Goal: Task Accomplishment & Management: Complete application form

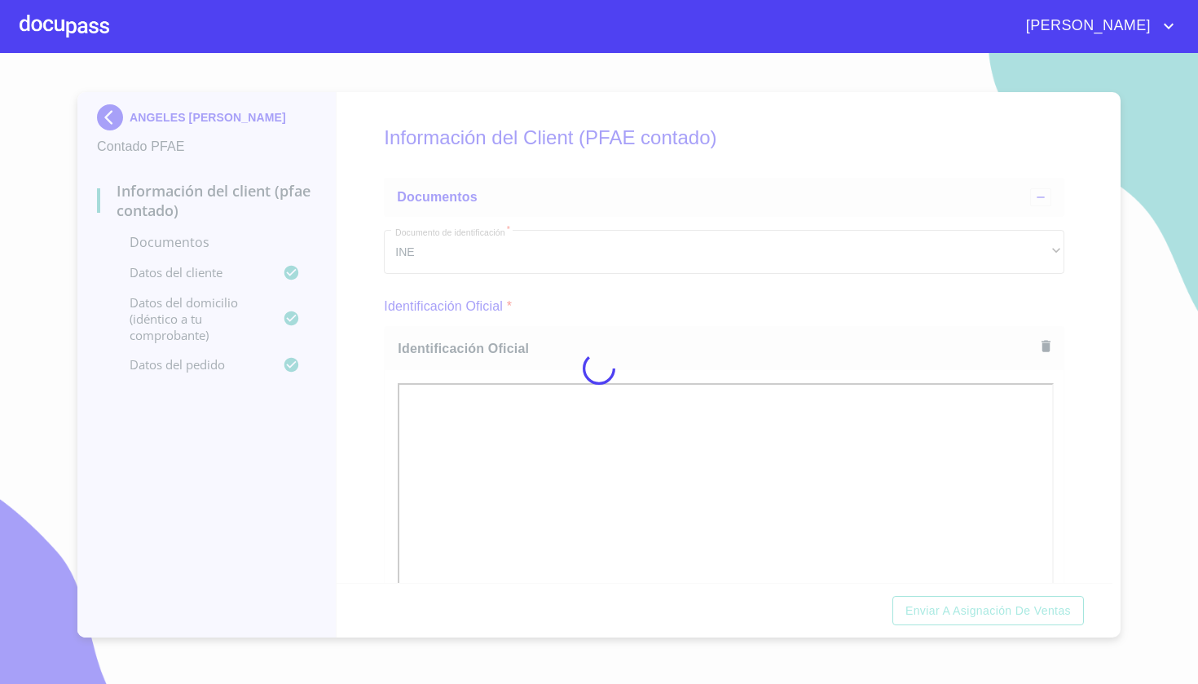
scroll to position [1633, 0]
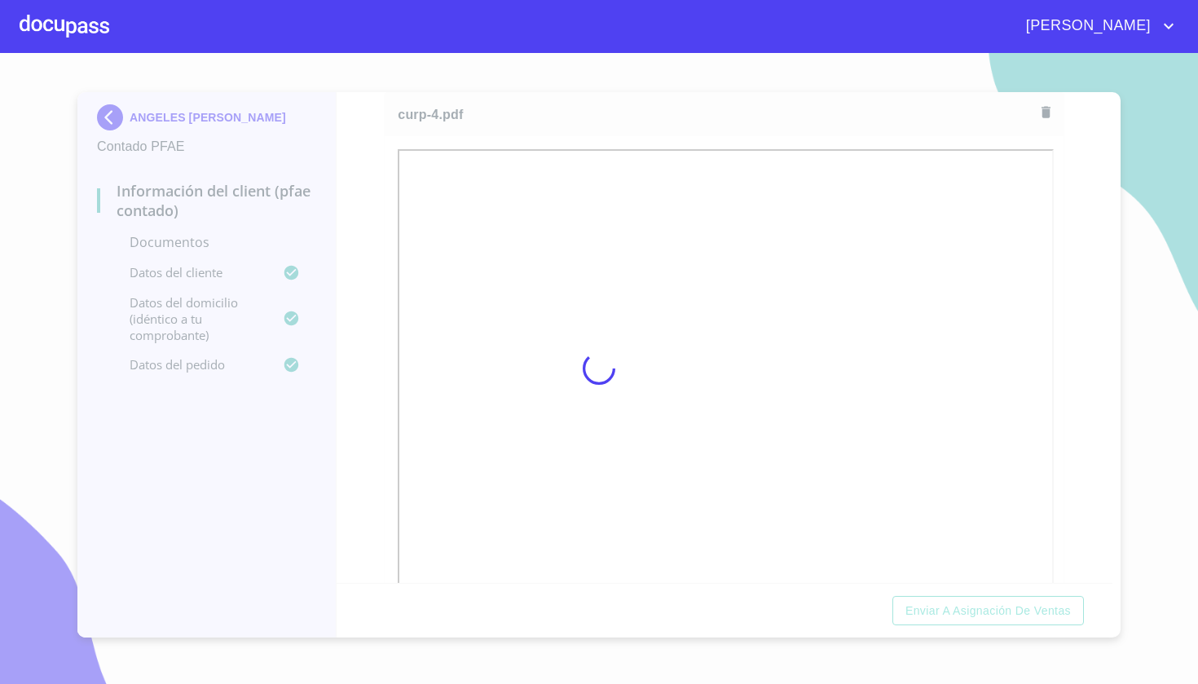
click at [1128, 35] on span "[PERSON_NAME]" at bounding box center [1086, 26] width 145 height 26
click at [67, 20] on div at bounding box center [599, 342] width 1198 height 684
click at [66, 28] on div at bounding box center [65, 26] width 90 height 52
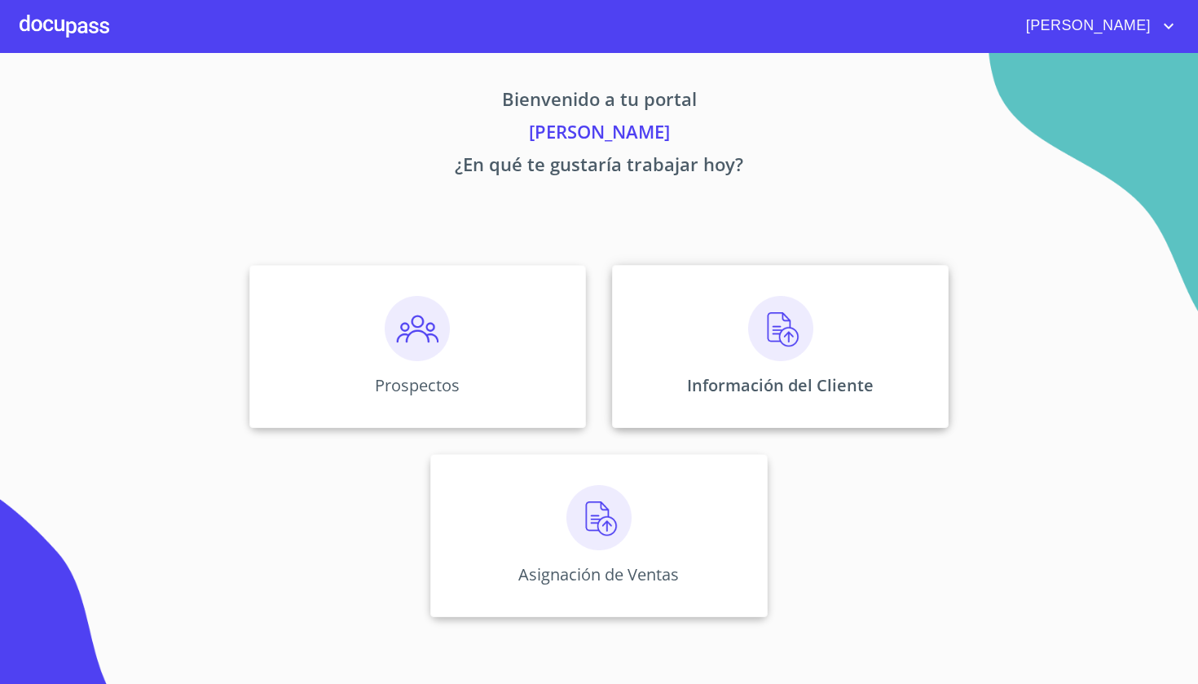
click at [770, 376] on p "Información del Cliente" at bounding box center [780, 385] width 187 height 22
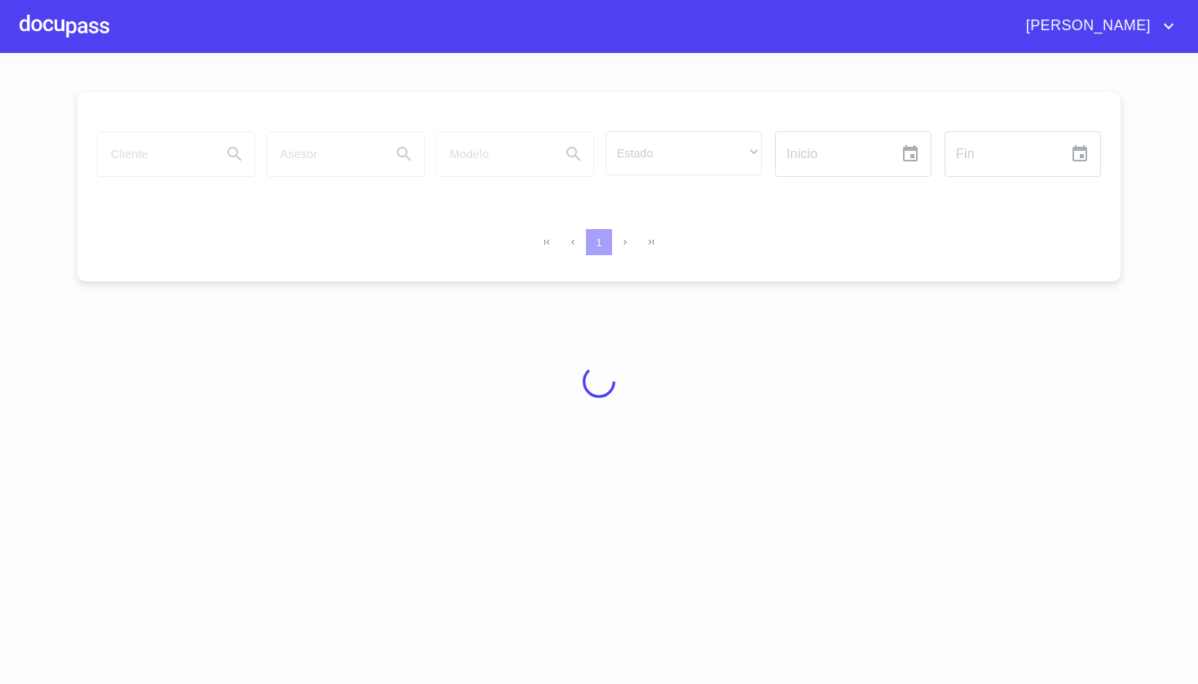
click at [770, 370] on div at bounding box center [599, 381] width 1198 height 631
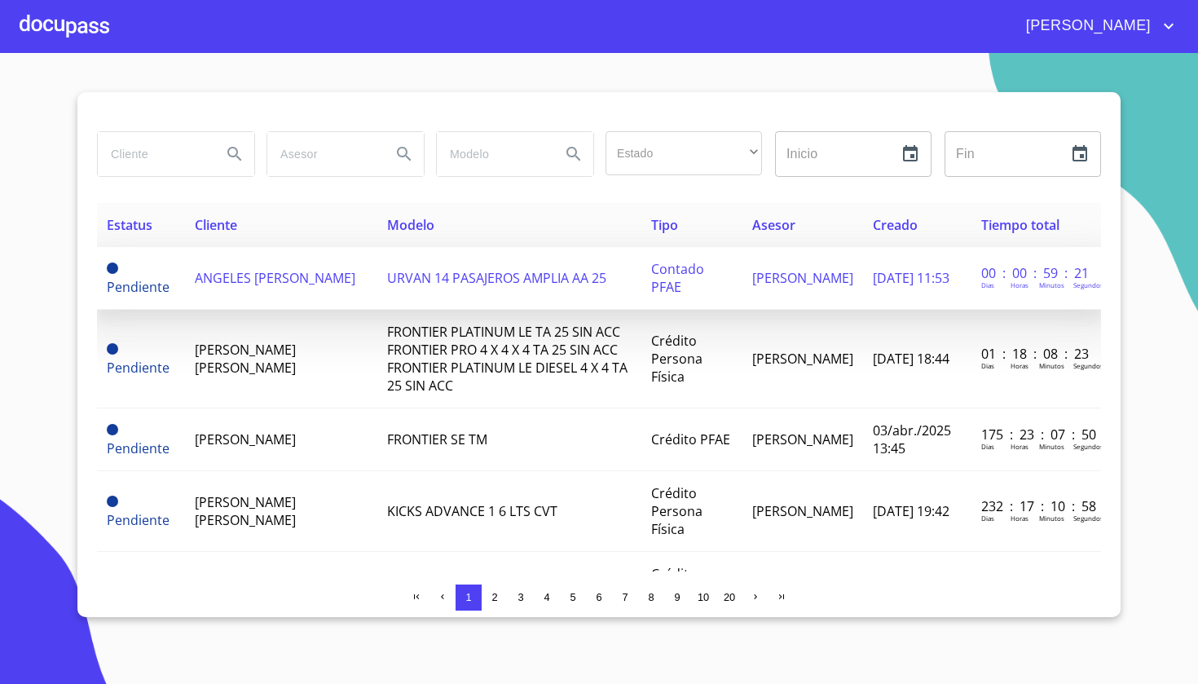
click at [498, 273] on span "URVAN 14 PASAJEROS AMPLIA AA 25" at bounding box center [496, 278] width 219 height 18
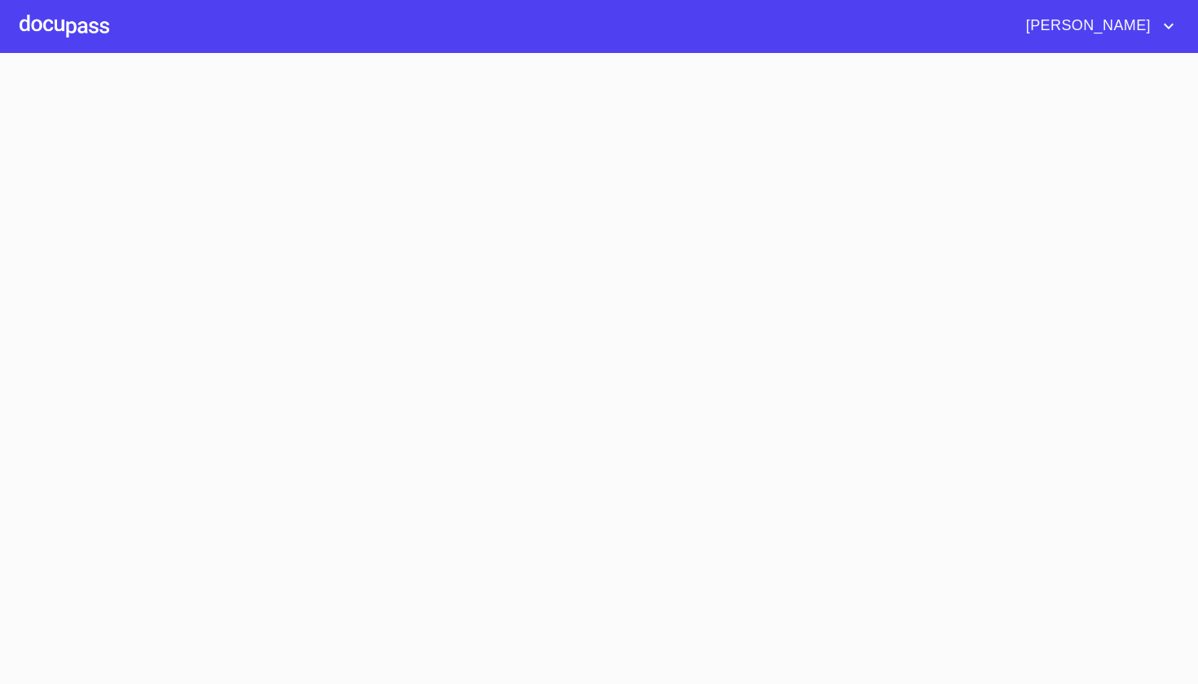
click at [498, 273] on section at bounding box center [599, 368] width 1198 height 631
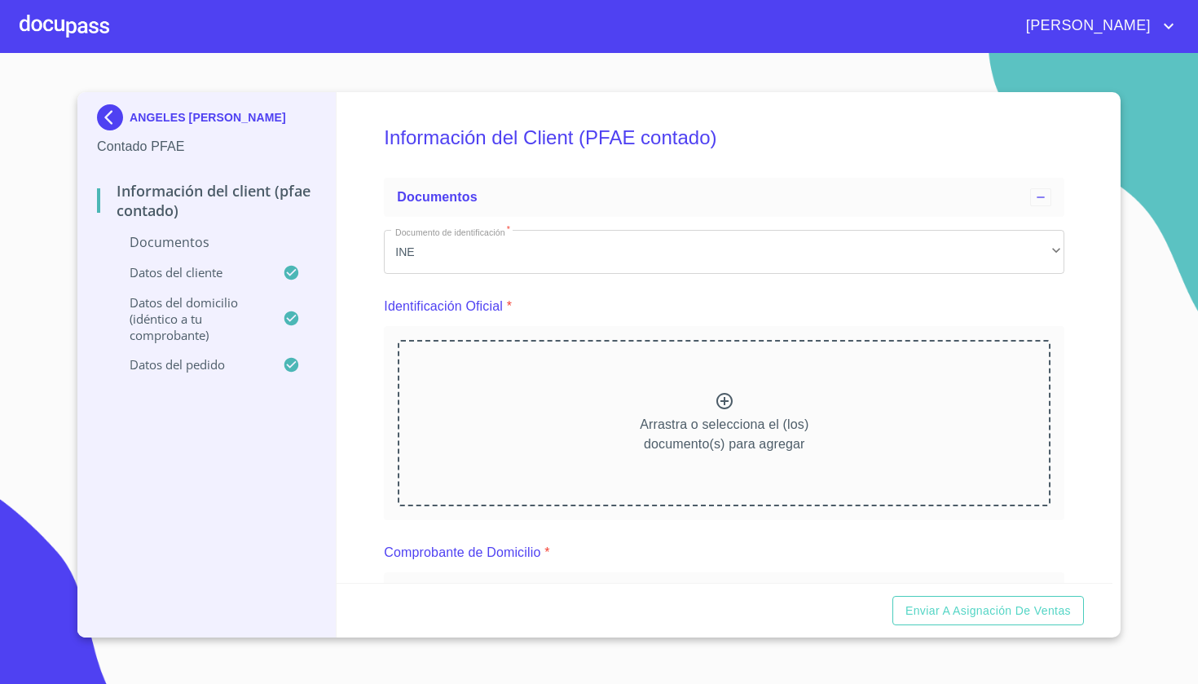
click at [732, 399] on icon at bounding box center [725, 401] width 16 height 16
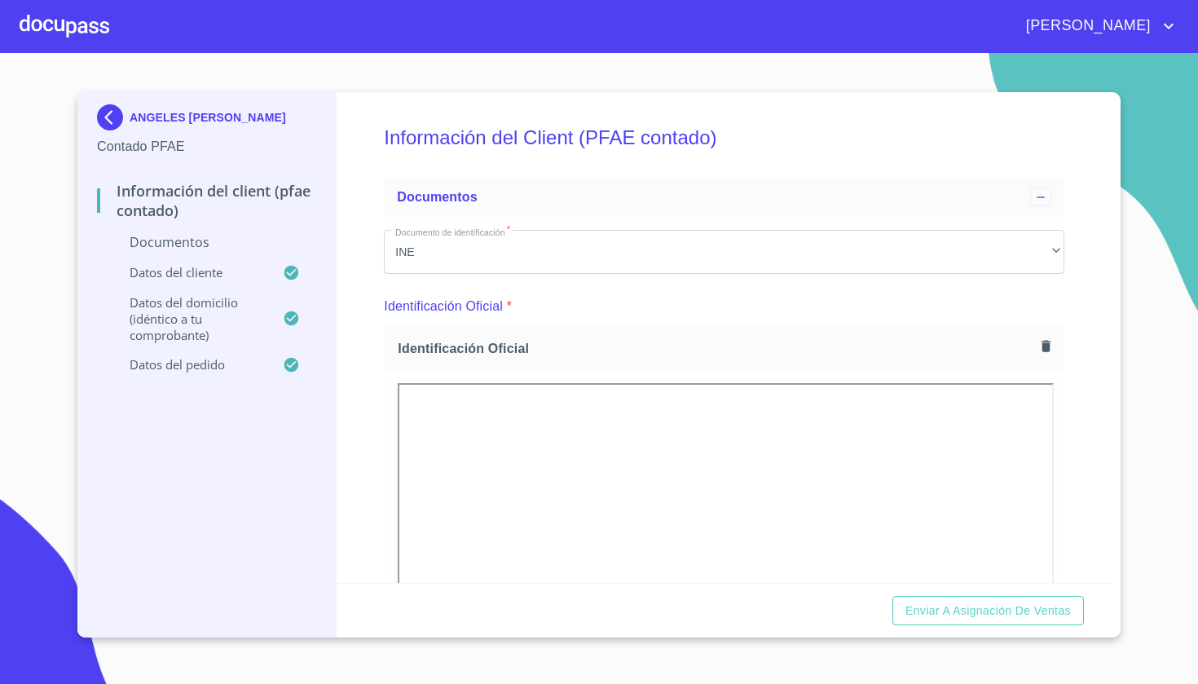
click at [1094, 351] on div "Información del Client (PFAE contado) Documentos Documento de identificación   …" at bounding box center [725, 337] width 777 height 491
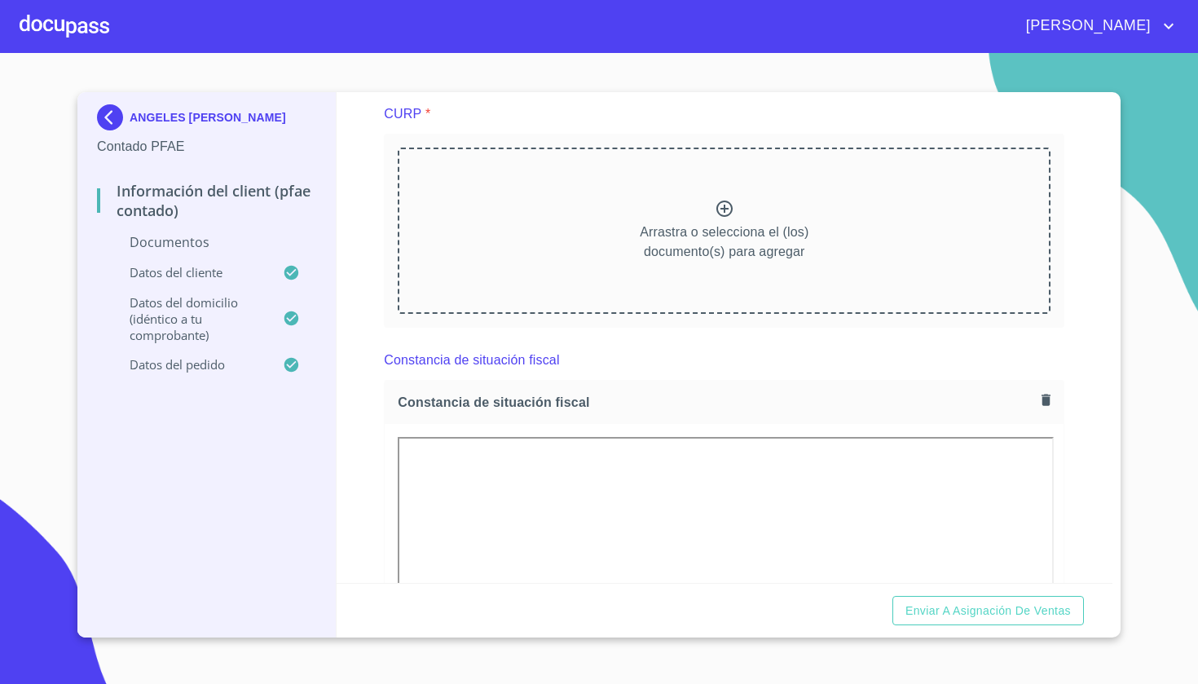
scroll to position [1597, 0]
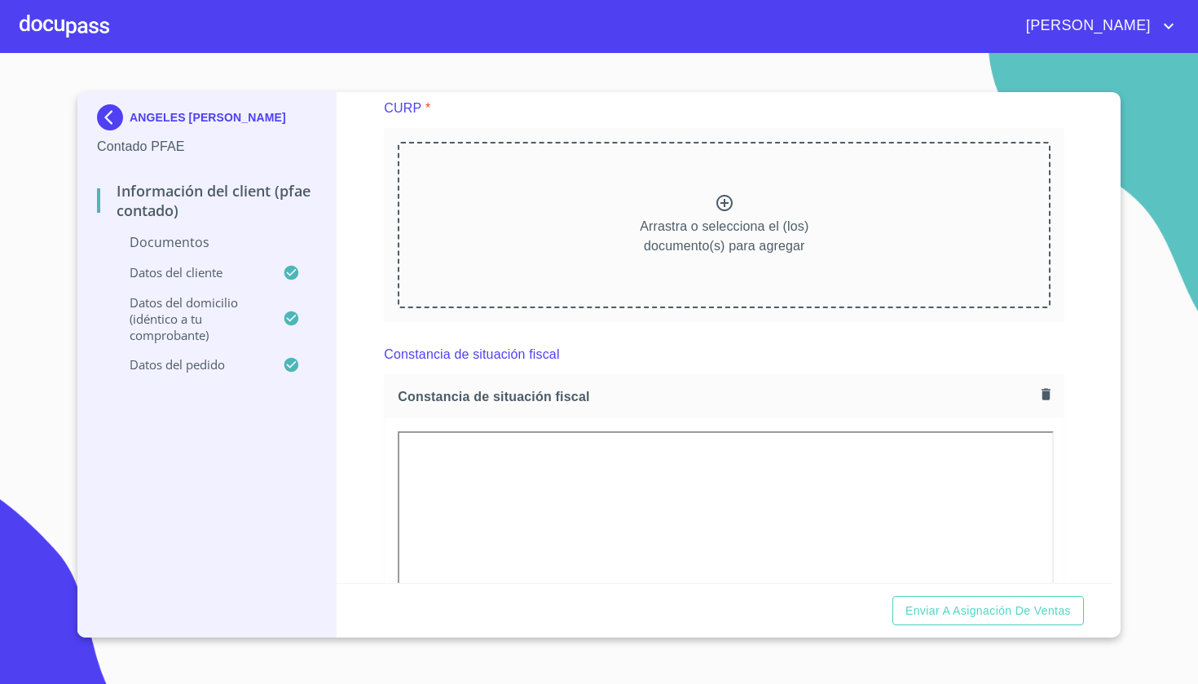
click at [903, 100] on div "CURP *" at bounding box center [724, 108] width 681 height 39
click at [726, 209] on icon at bounding box center [725, 203] width 16 height 16
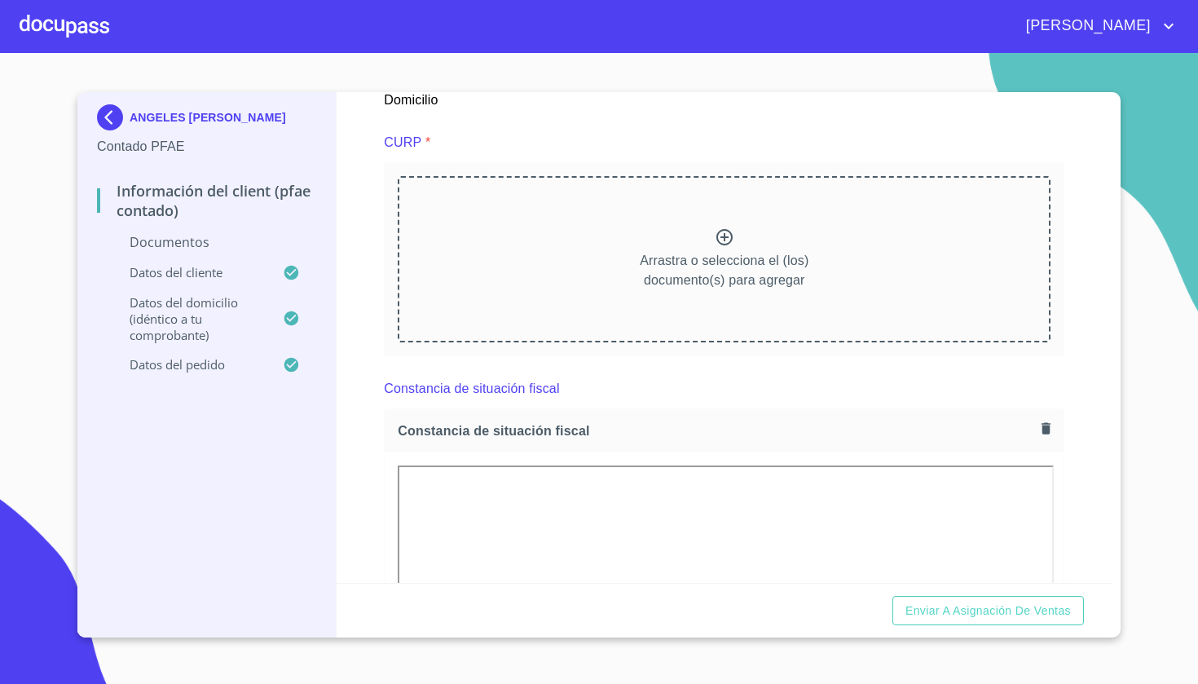
scroll to position [1542, 0]
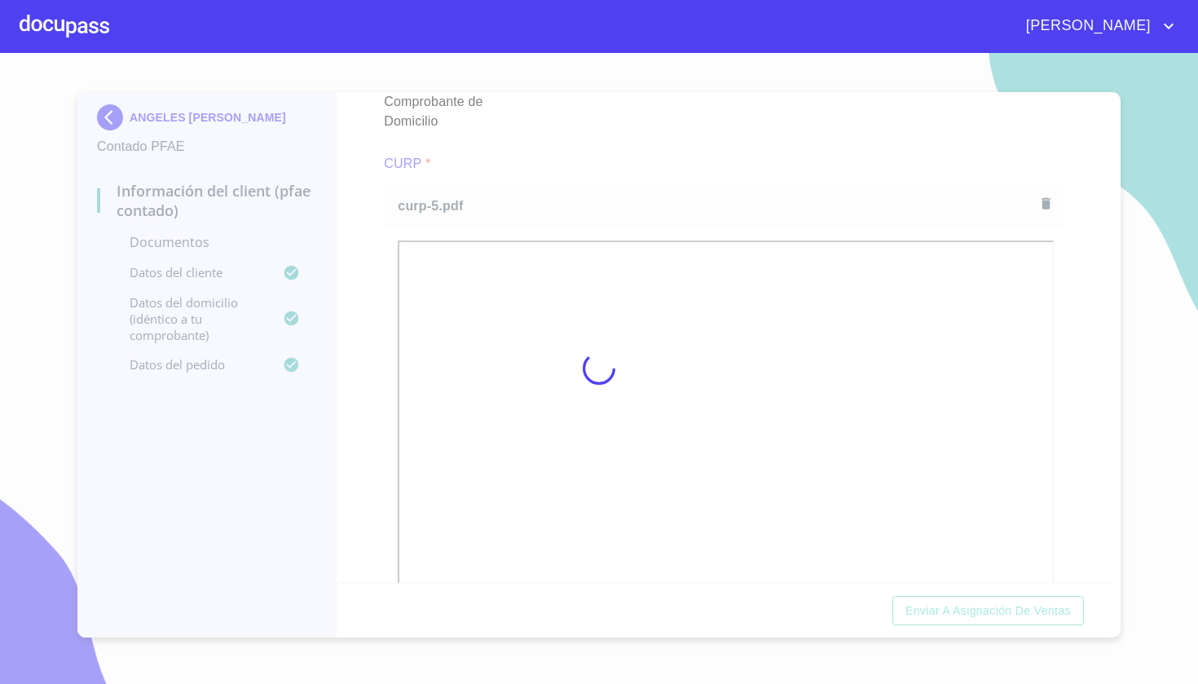
click at [1044, 198] on div at bounding box center [599, 368] width 1198 height 631
click at [1048, 196] on div at bounding box center [599, 368] width 1198 height 631
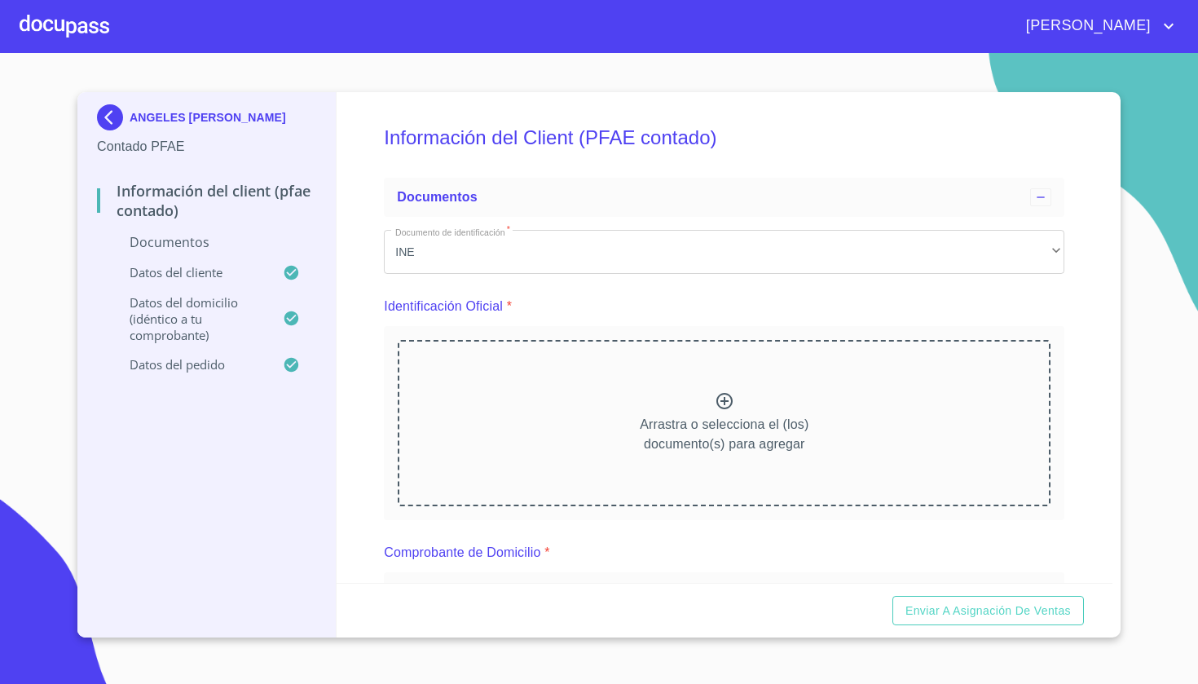
click at [923, 115] on h5 "Información del Client (PFAE contado)" at bounding box center [724, 137] width 681 height 67
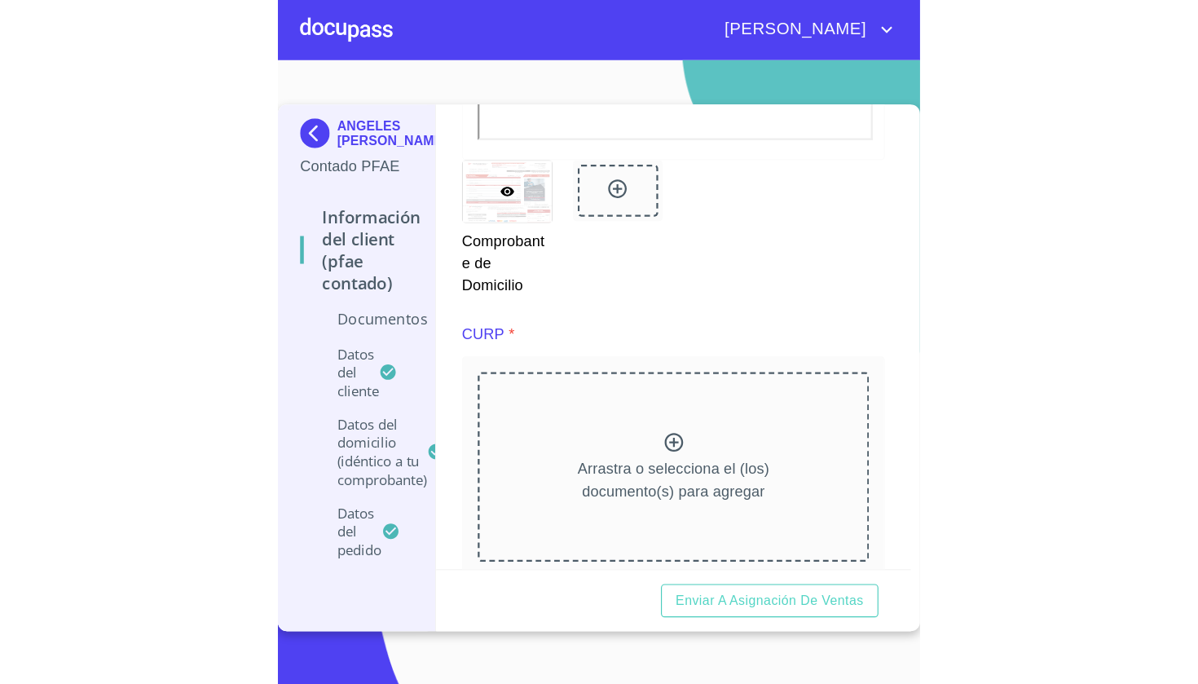
scroll to position [1370, 0]
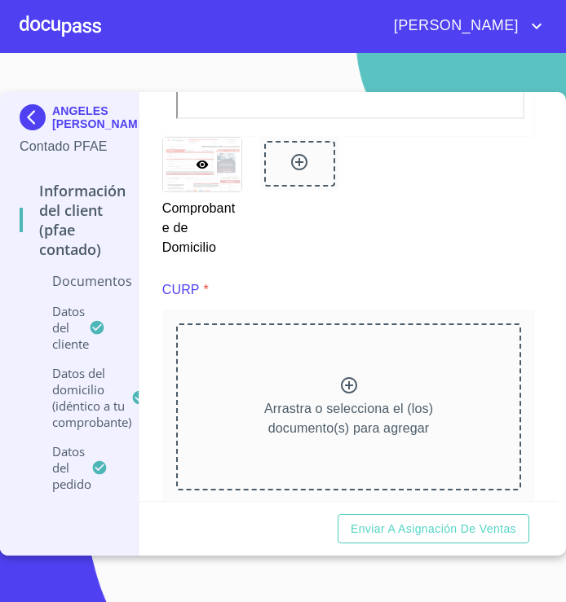
click at [346, 378] on icon at bounding box center [349, 385] width 16 height 16
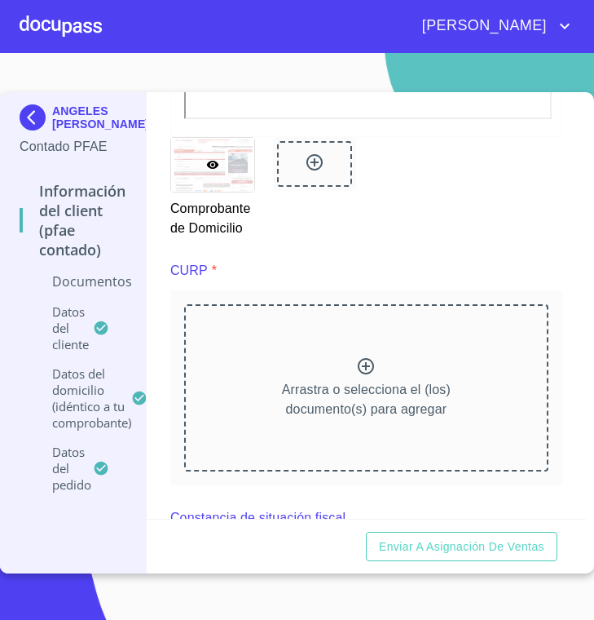
click at [339, 368] on div "Arrastra o selecciona el (los) documento(s) para agregar" at bounding box center [366, 387] width 364 height 166
click at [355, 367] on div "Arrastra o selecciona el (los) documento(s) para agregar" at bounding box center [366, 387] width 364 height 166
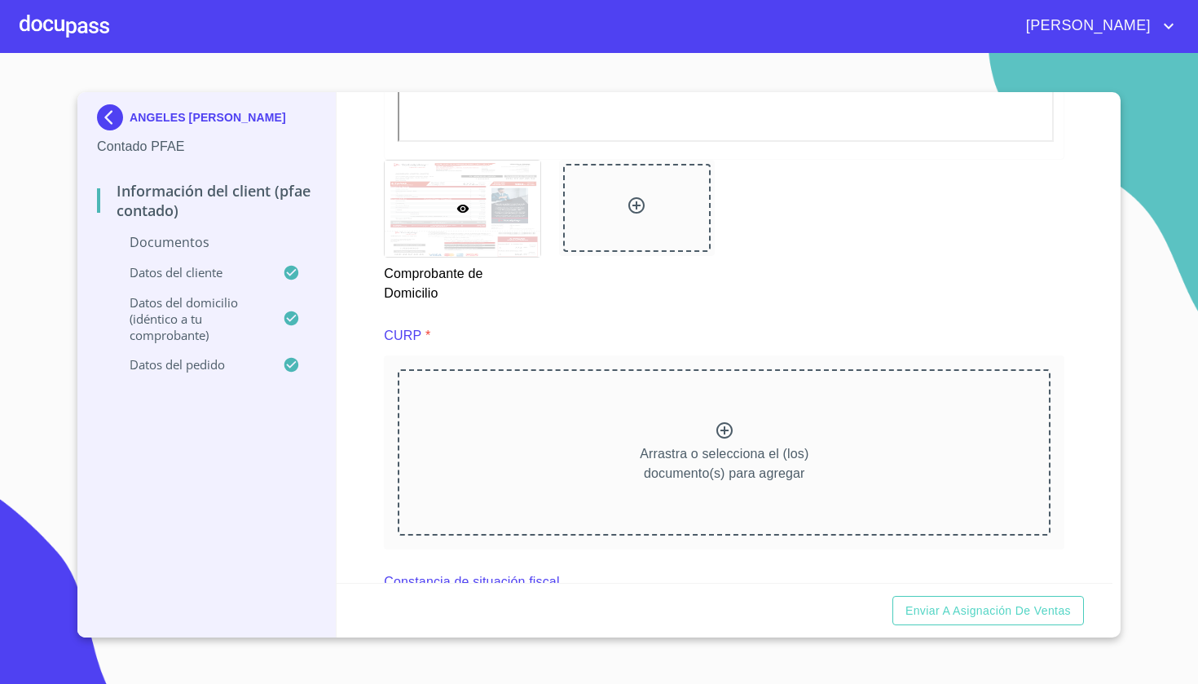
click at [726, 430] on icon at bounding box center [725, 430] width 16 height 16
click at [715, 429] on icon at bounding box center [725, 431] width 20 height 20
click at [764, 441] on div "Arrastra o selecciona el (los) documento(s) para agregar" at bounding box center [724, 452] width 653 height 166
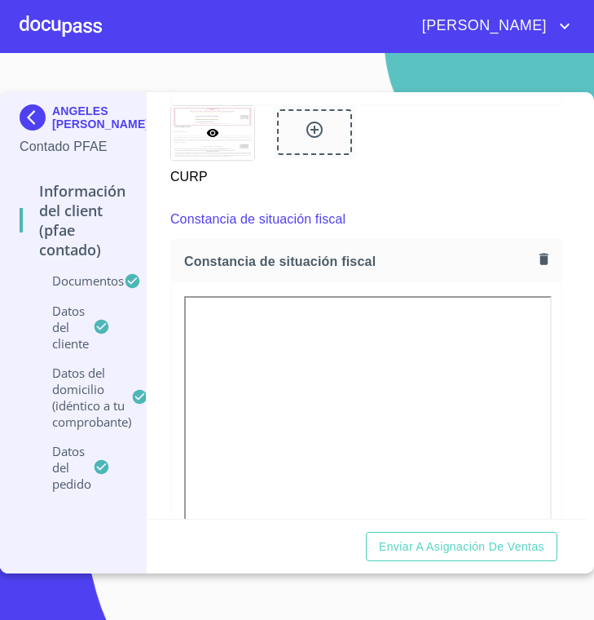
scroll to position [2062, 0]
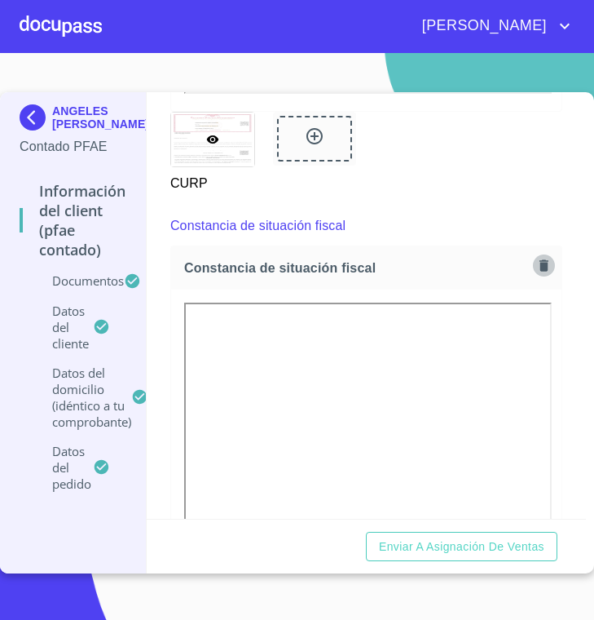
click at [543, 259] on icon "button" at bounding box center [544, 264] width 9 height 11
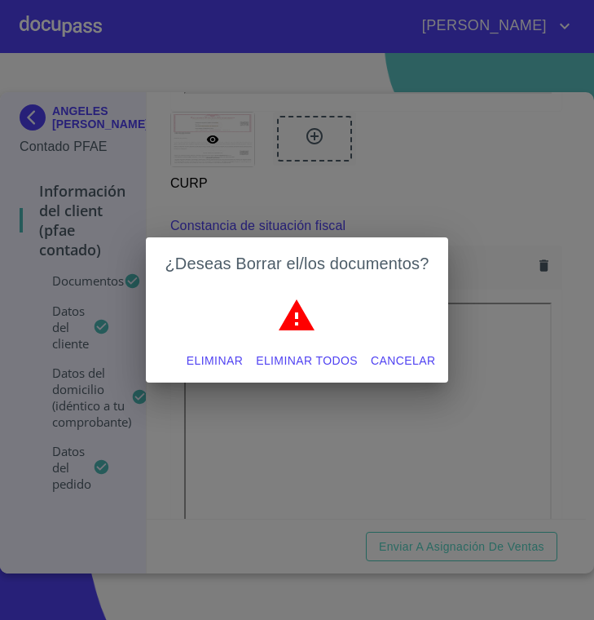
click at [219, 364] on span "Eliminar" at bounding box center [215, 361] width 56 height 20
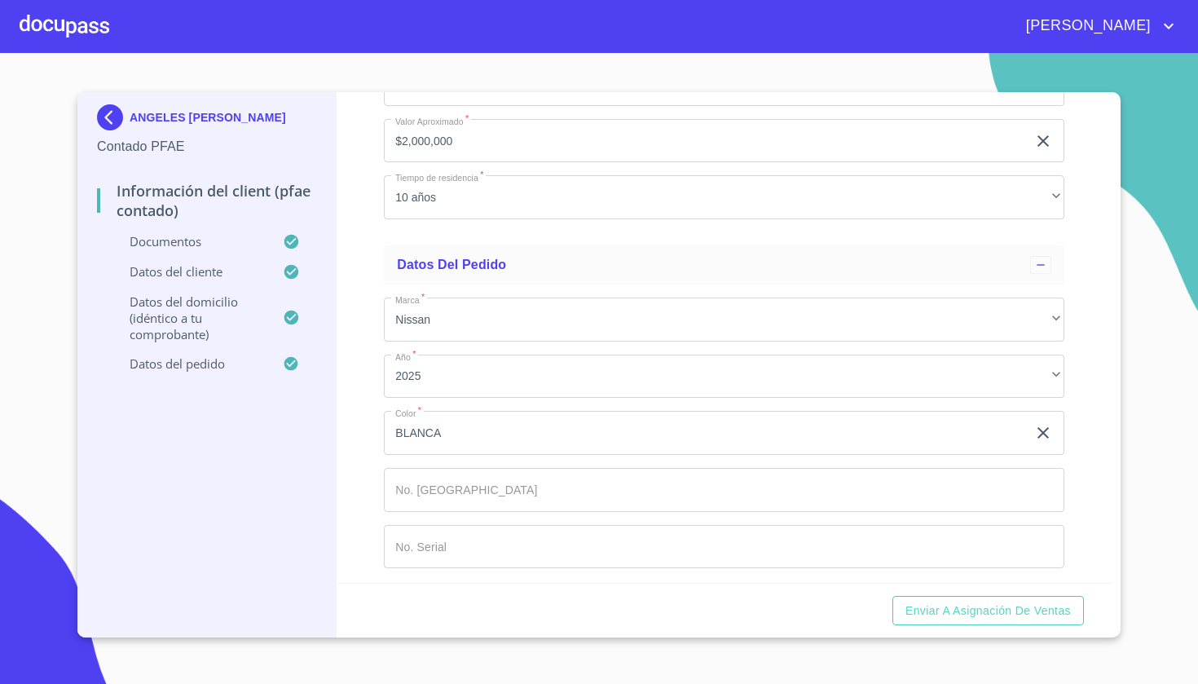
scroll to position [0, 0]
click at [457, 497] on input "Documento de identificación   *" at bounding box center [724, 490] width 681 height 44
type input "11913"
click at [437, 539] on input "Documento de identificación   *" at bounding box center [724, 547] width 681 height 44
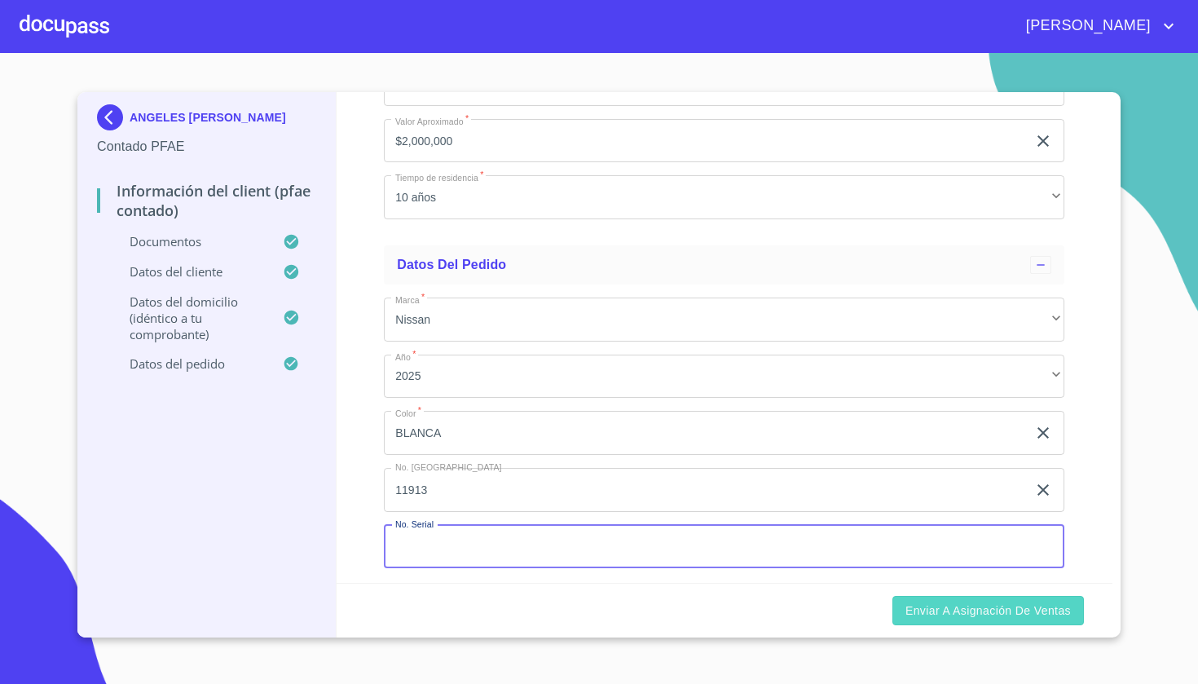
click at [942, 610] on span "Enviar a Asignación de Ventas" at bounding box center [988, 611] width 165 height 20
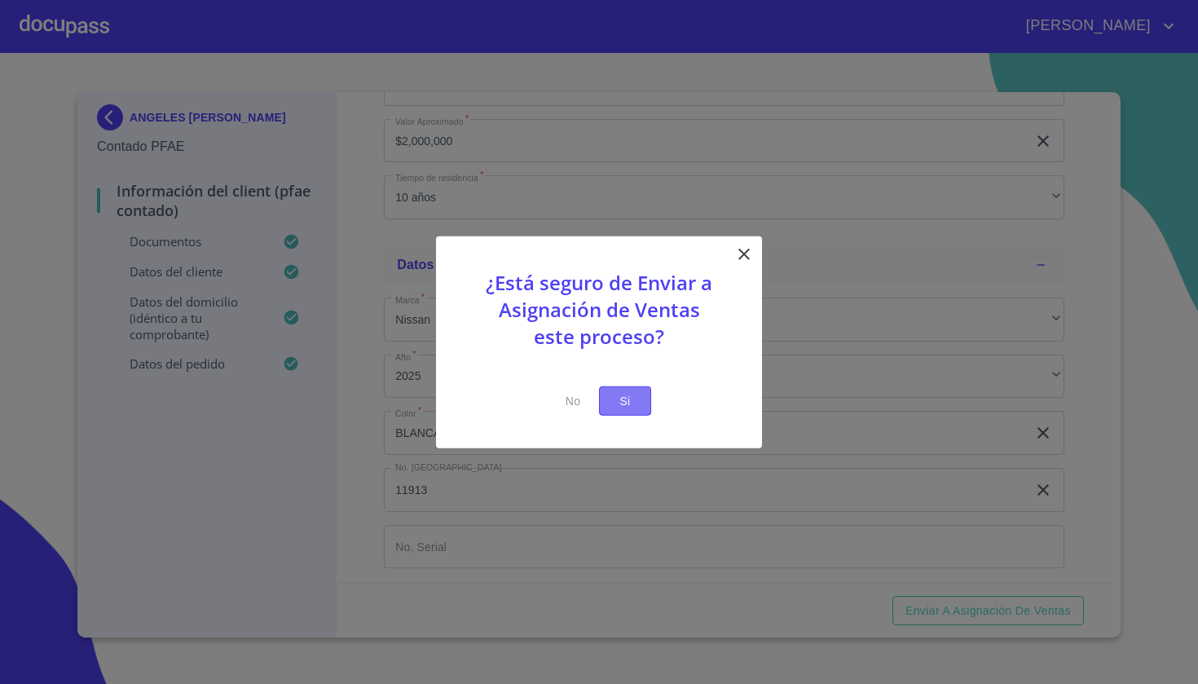
click at [629, 401] on span "Si" at bounding box center [625, 400] width 26 height 20
